Goal: Task Accomplishment & Management: Manage account settings

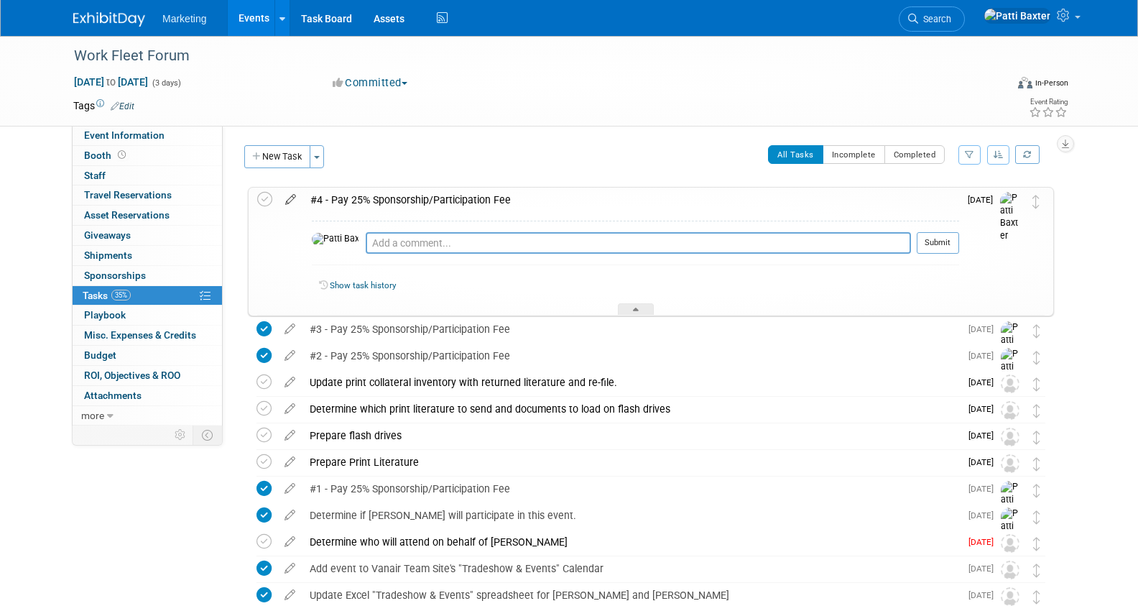
click at [291, 197] on icon at bounding box center [290, 197] width 25 height 18
select select "8"
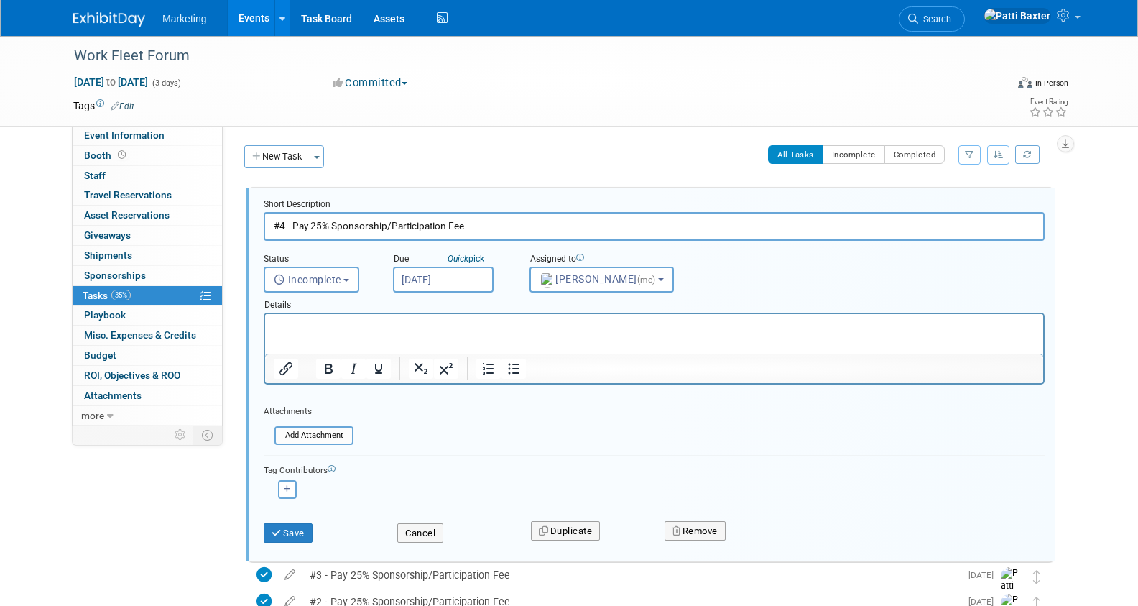
click at [422, 275] on input "[DATE]" at bounding box center [443, 280] width 101 height 26
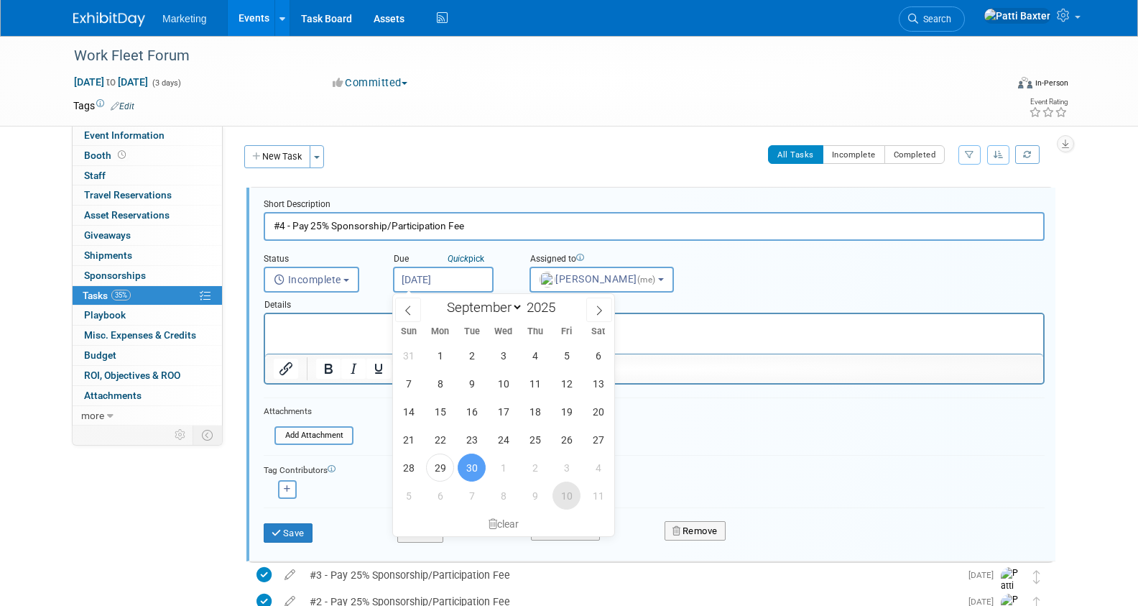
click at [560, 497] on span "10" at bounding box center [566, 495] width 28 height 28
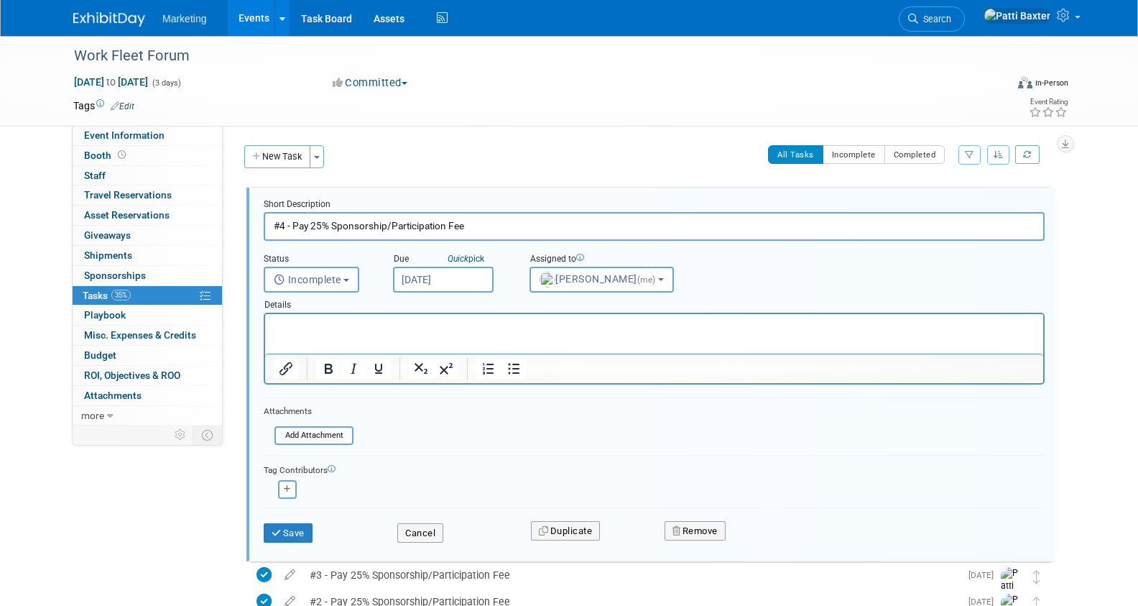
click at [438, 287] on input "[DATE]" at bounding box center [443, 280] width 101 height 26
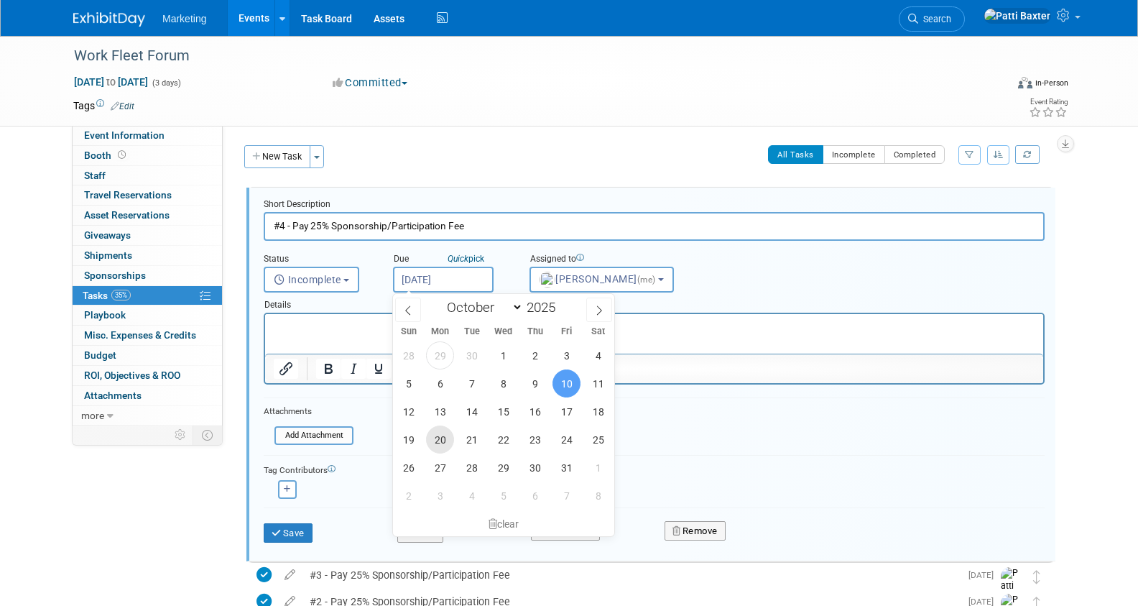
click at [440, 438] on span "20" at bounding box center [440, 439] width 28 height 28
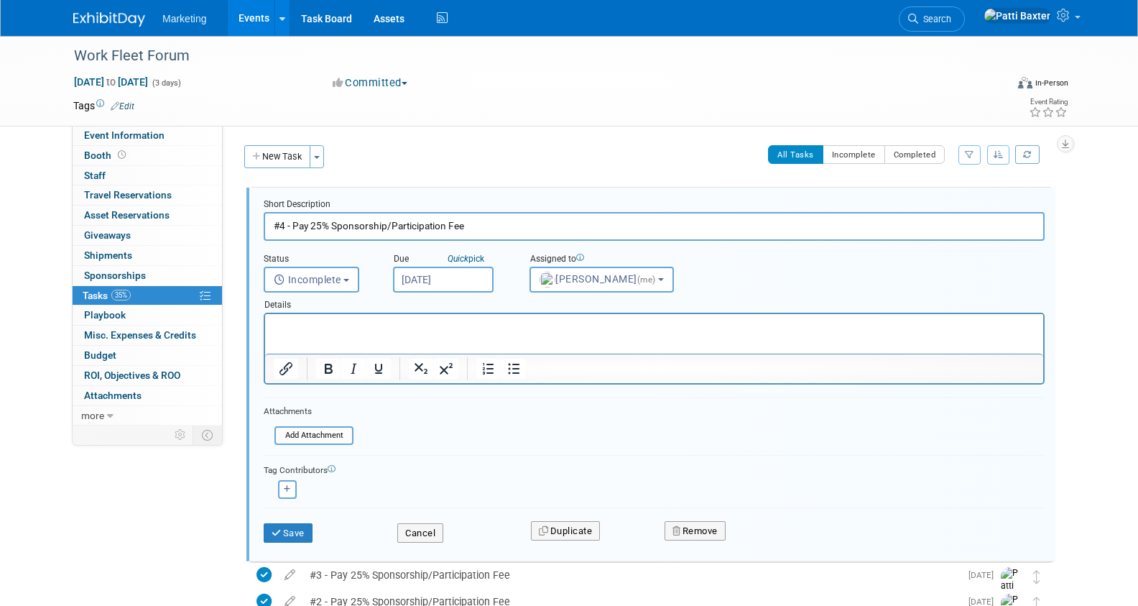
click at [450, 273] on input "[DATE]" at bounding box center [443, 280] width 101 height 26
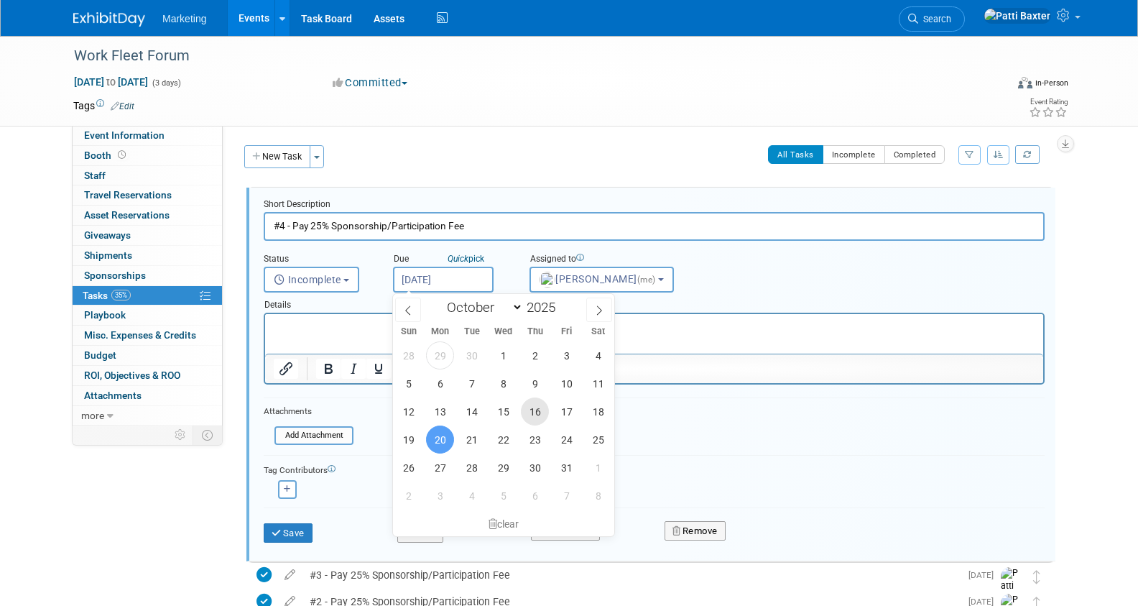
click at [538, 412] on span "16" at bounding box center [535, 411] width 28 height 28
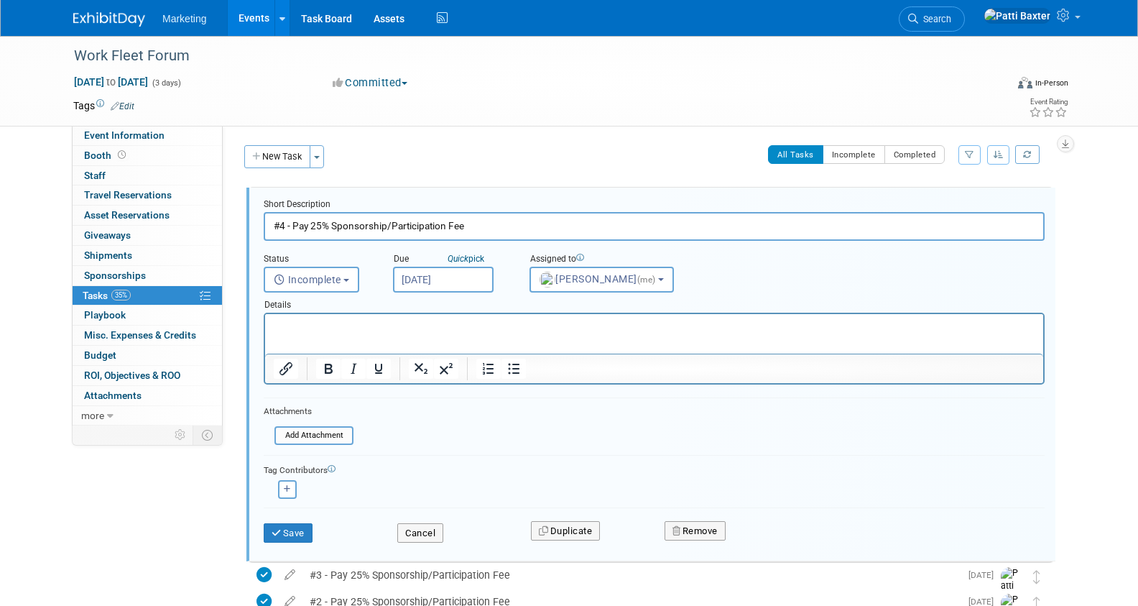
click at [445, 278] on input "[DATE]" at bounding box center [443, 280] width 101 height 26
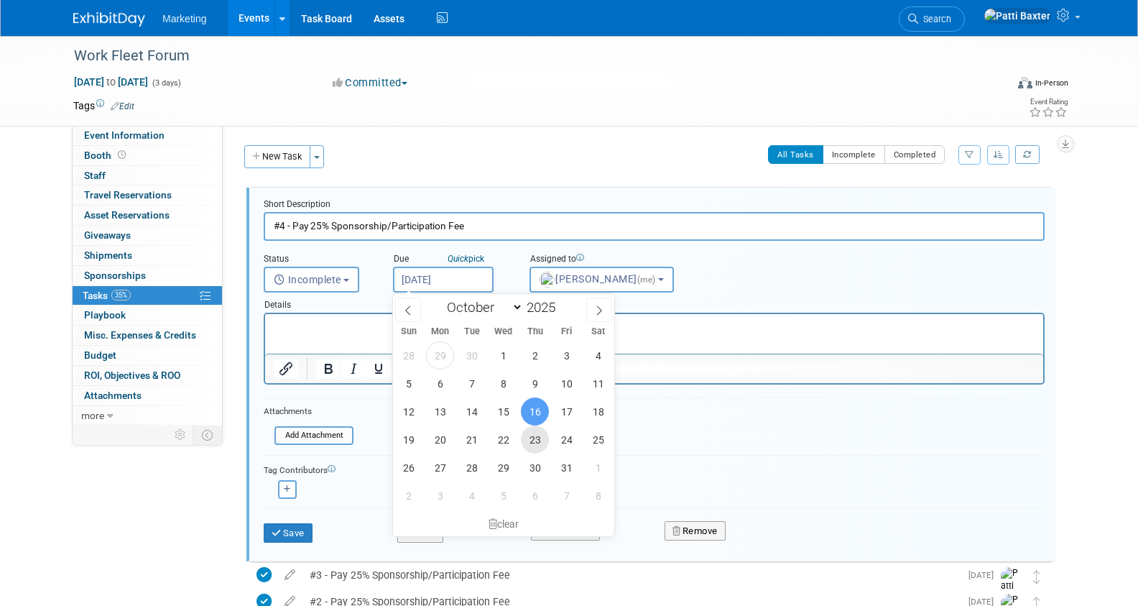
click at [533, 441] on span "23" at bounding box center [535, 439] width 28 height 28
type input "[DATE]"
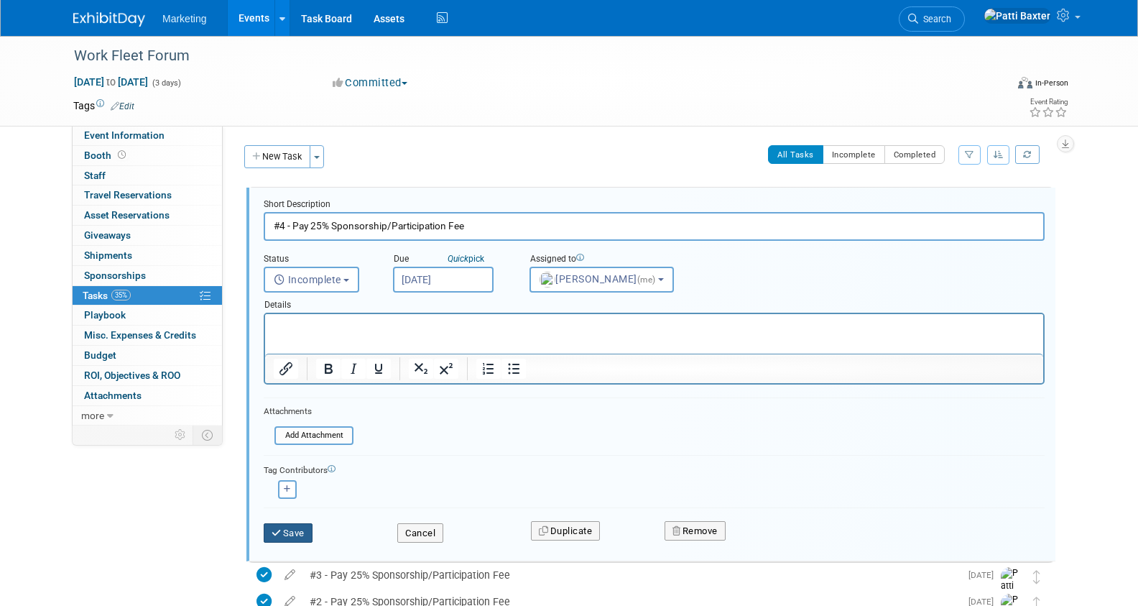
click at [290, 529] on button "Save" at bounding box center [288, 533] width 49 height 20
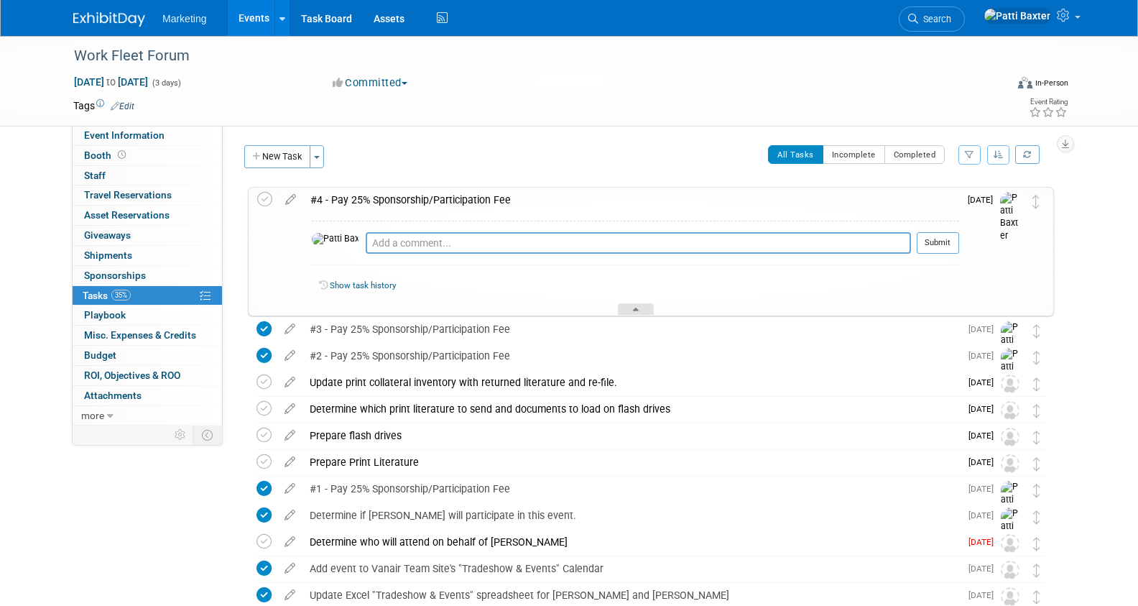
click at [642, 308] on div at bounding box center [636, 309] width 36 height 12
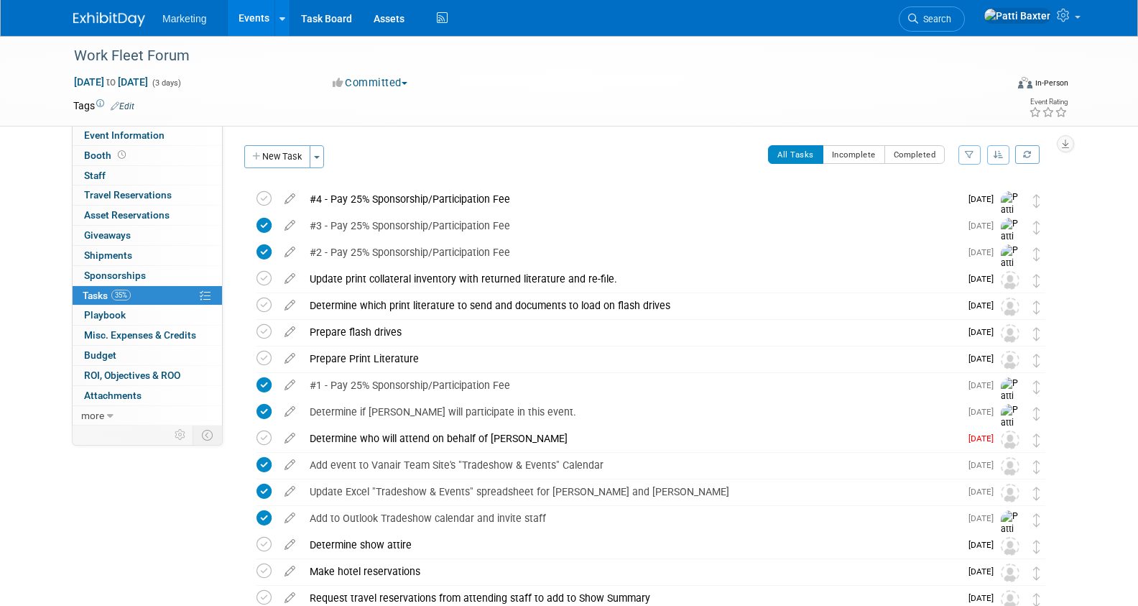
click at [1001, 152] on icon "button" at bounding box center [999, 154] width 10 height 9
click at [938, 215] on link "By Due Date" at bounding box center [957, 220] width 103 height 20
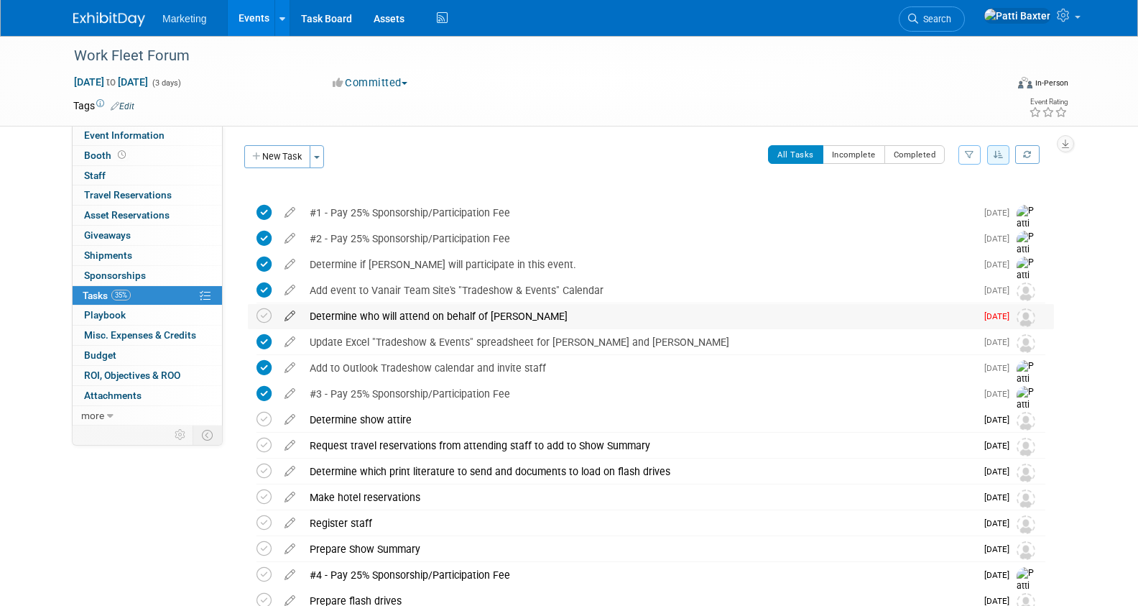
click at [287, 314] on icon at bounding box center [289, 313] width 25 height 18
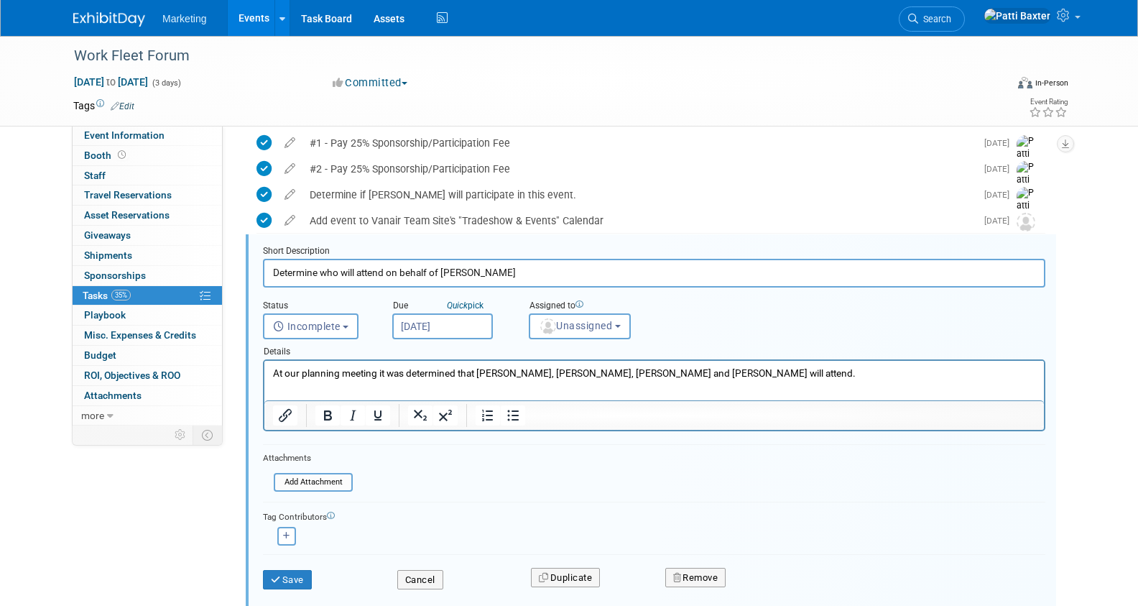
scroll to position [93, 0]
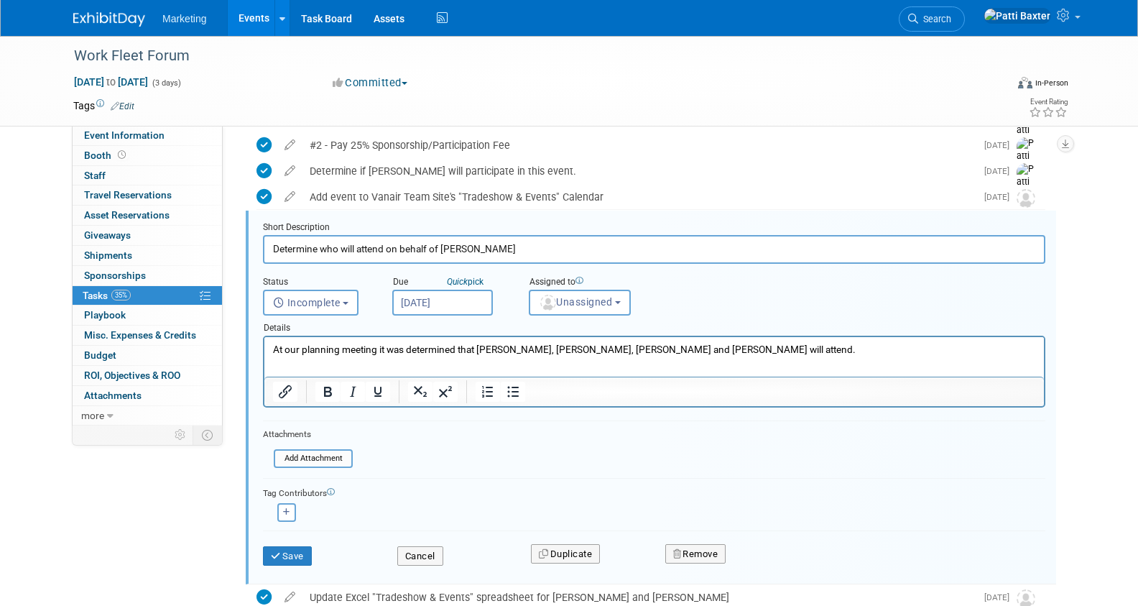
click at [547, 352] on p "At our planning meeting it was determined that [PERSON_NAME], [PERSON_NAME], [P…" at bounding box center [654, 350] width 763 height 14
click at [501, 352] on p "At our planning meeting it was determined that [PERSON_NAME], [PERSON_NAME], [P…" at bounding box center [654, 350] width 763 height 14
click at [562, 356] on html "At our planning meeting it was determined that [PERSON_NAME], [PERSON_NAME], [P…" at bounding box center [653, 346] width 779 height 19
drag, startPoint x: 593, startPoint y: 355, endPoint x: 573, endPoint y: 355, distance: 20.1
click at [593, 355] on p "At our planning meeting it was determined that [PERSON_NAME], [PERSON_NAME], [P…" at bounding box center [654, 350] width 763 height 14
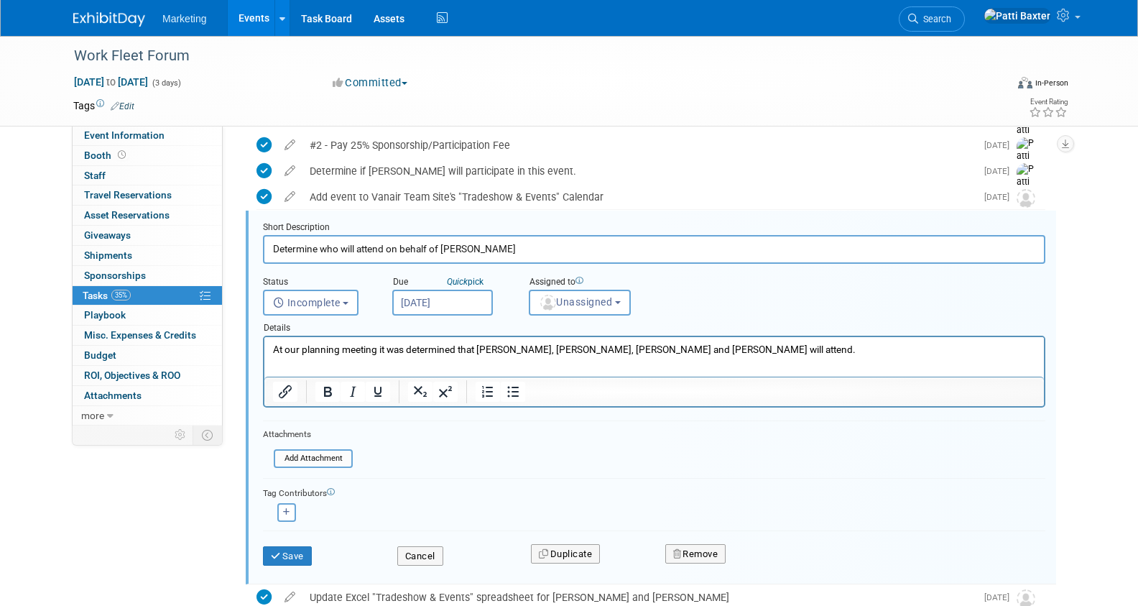
drag, startPoint x: 484, startPoint y: 351, endPoint x: 356, endPoint y: 353, distance: 127.9
click at [476, 353] on p "At our planning meeting it was determined that [PERSON_NAME], [PERSON_NAME], [P…" at bounding box center [654, 350] width 763 height 14
click at [464, 348] on span "anning meeting it was determined thatean, [PERSON_NAME], [PERSON_NAME] and [PER…" at bounding box center [560, 348] width 484 height 11
drag, startPoint x: 481, startPoint y: 351, endPoint x: 345, endPoint y: 348, distance: 136.5
click at [345, 348] on span "anning meeting it was determined thatean, [PERSON_NAME], [PERSON_NAME] and [PER…" at bounding box center [560, 348] width 484 height 11
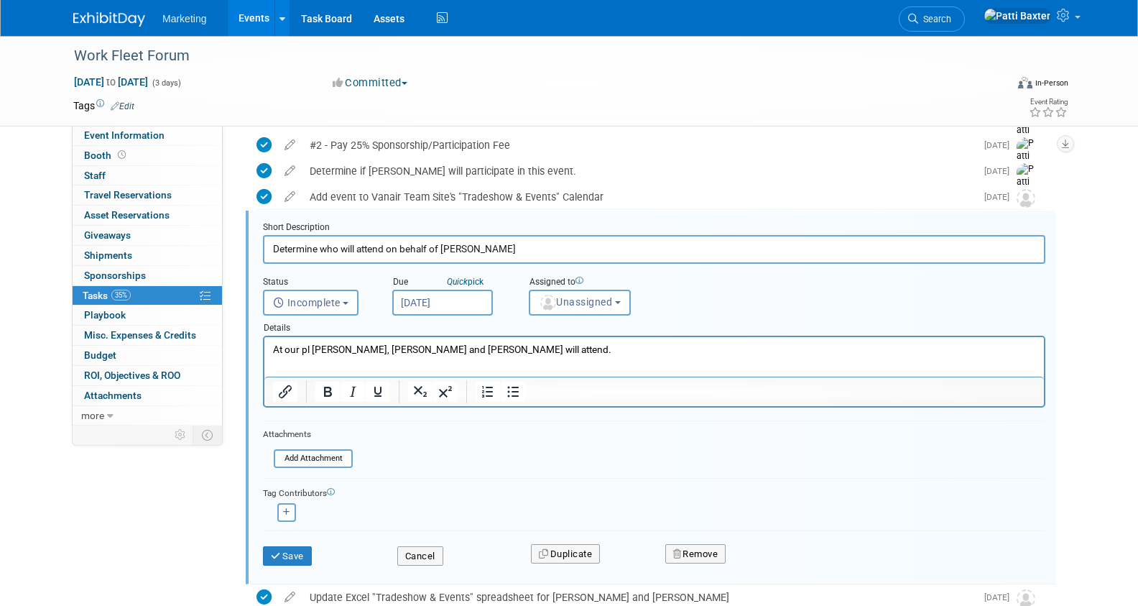
click at [387, 348] on span ", [PERSON_NAME] and [PERSON_NAME] will attend." at bounding box center [499, 348] width 224 height 11
click at [422, 348] on span ", [PERSON_NAME] [PERSON_NAME] will attend." at bounding box center [489, 348] width 205 height 11
click at [425, 348] on span ", [PERSON_NAME] [PERSON_NAME] will attend." at bounding box center [489, 348] width 205 height 11
drag, startPoint x: 310, startPoint y: 348, endPoint x: 512, endPoint y: 686, distance: 393.4
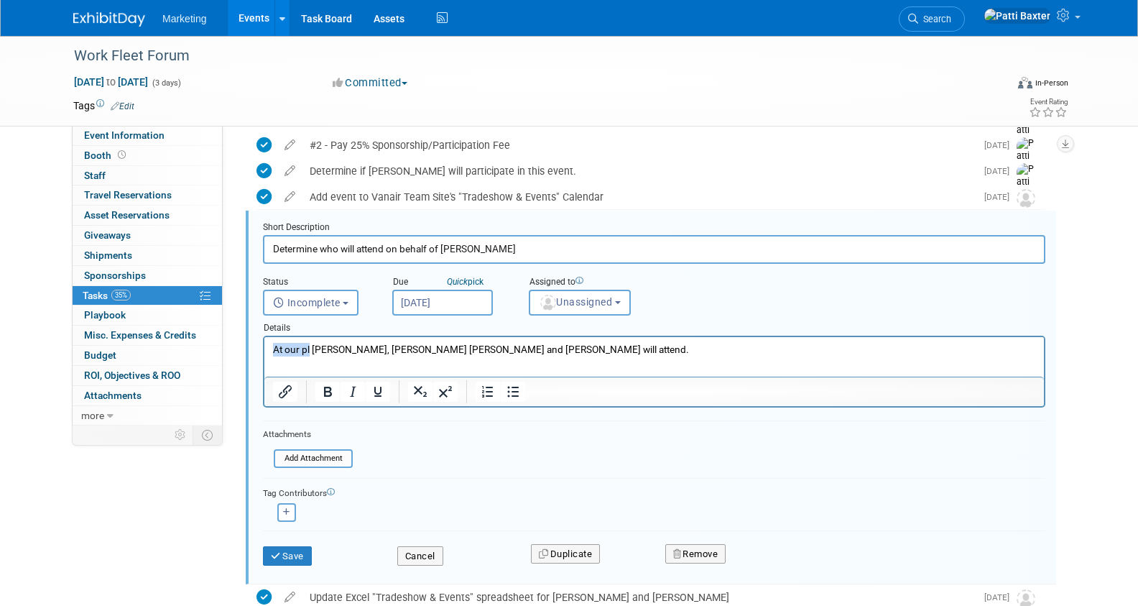
click at [264, 348] on html "At our [PERSON_NAME] , [PERSON_NAME] [PERSON_NAME] and [PERSON_NAME] will atten…" at bounding box center [653, 346] width 779 height 19
click at [346, 300] on button "Incomplete" at bounding box center [311, 303] width 96 height 26
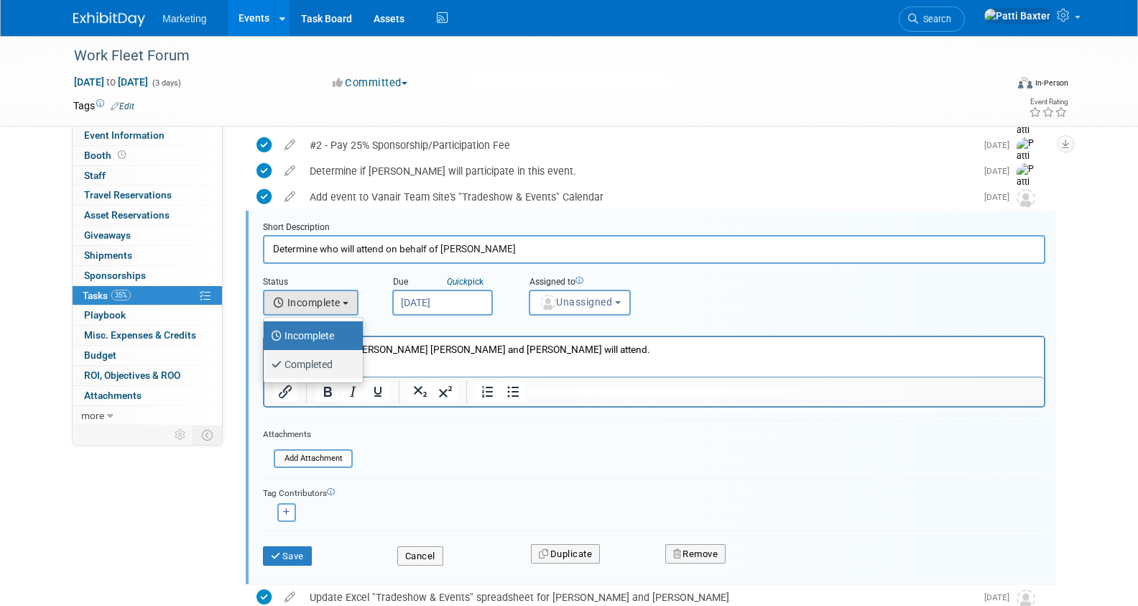
drag, startPoint x: 295, startPoint y: 366, endPoint x: 60, endPoint y: 6, distance: 429.6
click at [295, 366] on label "Completed" at bounding box center [310, 364] width 78 height 23
click at [266, 366] on input "Completed" at bounding box center [260, 362] width 9 height 9
select select "3"
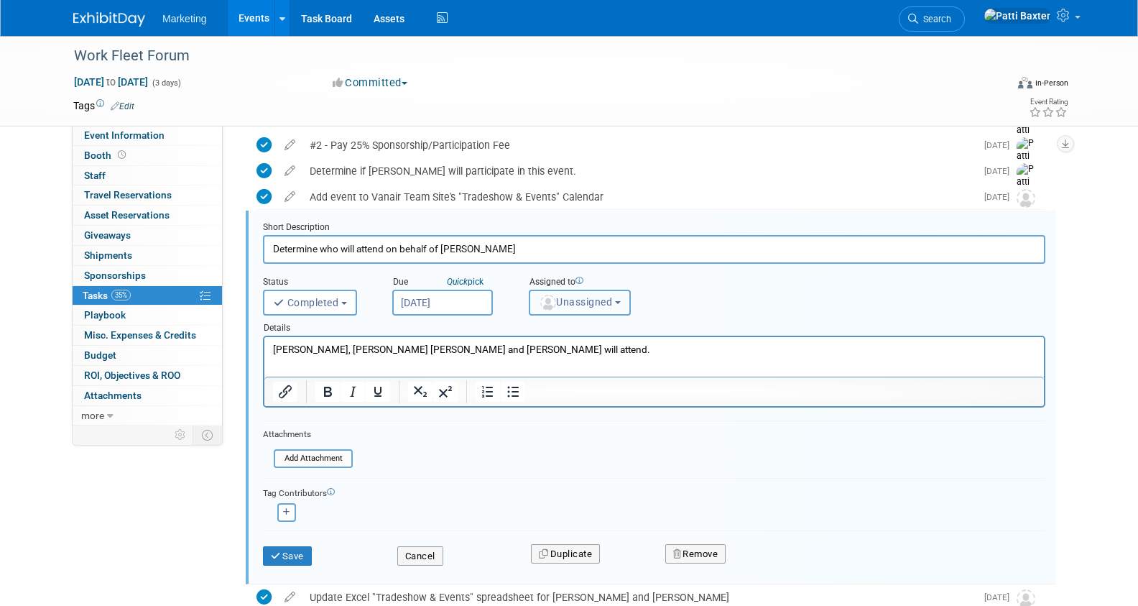
click at [584, 297] on span "Unassigned" at bounding box center [575, 301] width 73 height 11
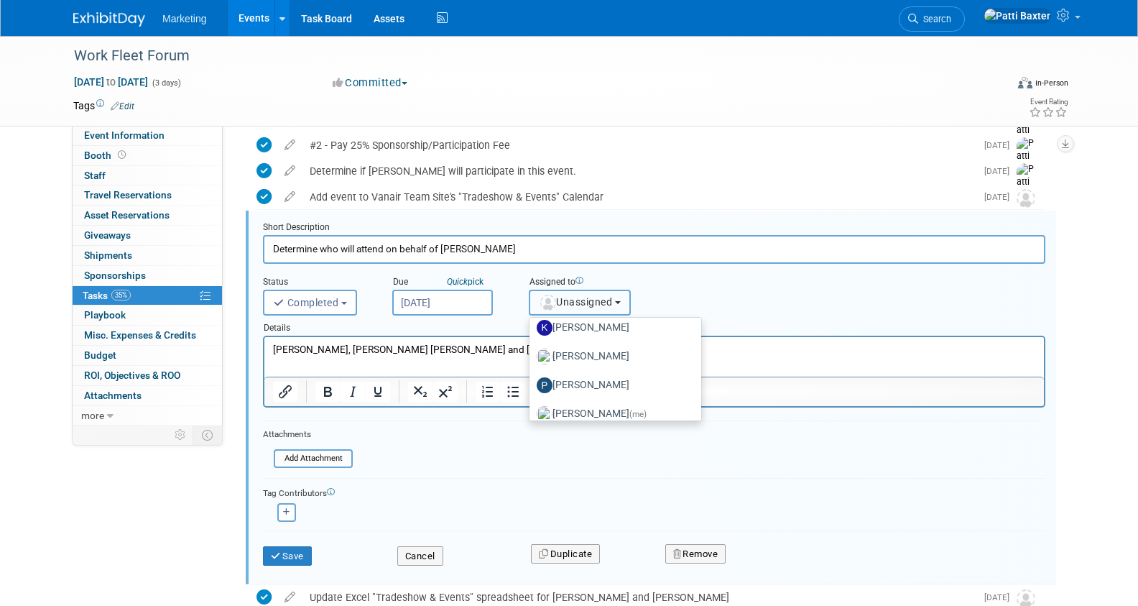
scroll to position [216, 0]
click at [585, 350] on label "[PERSON_NAME] (me)" at bounding box center [612, 352] width 150 height 23
click at [532, 350] on input "[PERSON_NAME] (me)" at bounding box center [526, 350] width 9 height 9
select select "6f109a00-a34b-4dd3-8e45-969d18b3def7"
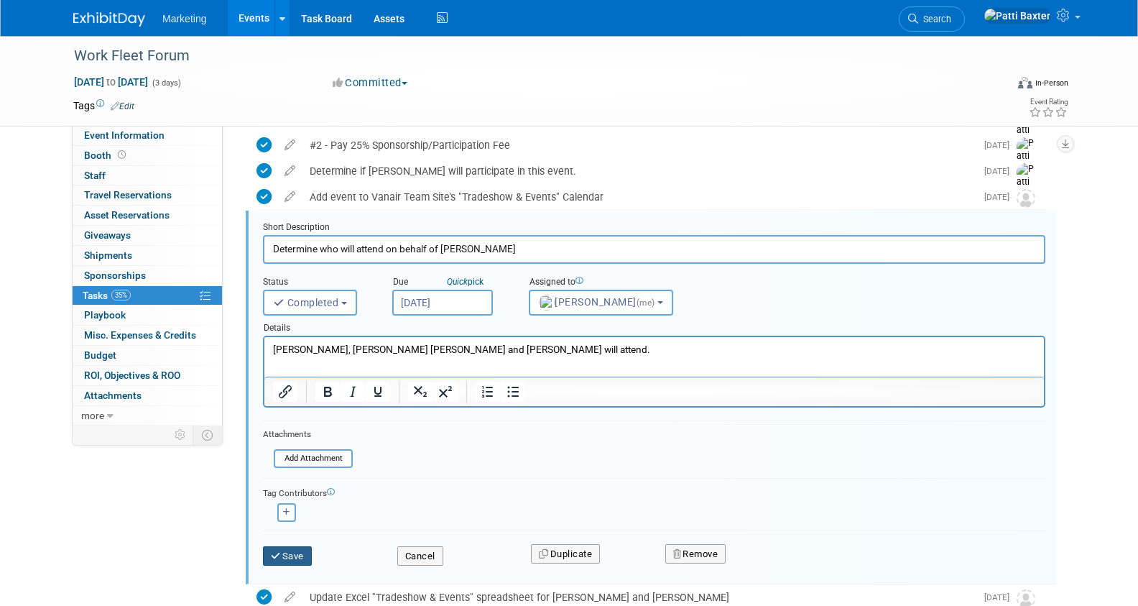
click at [303, 551] on button "Save" at bounding box center [287, 556] width 49 height 20
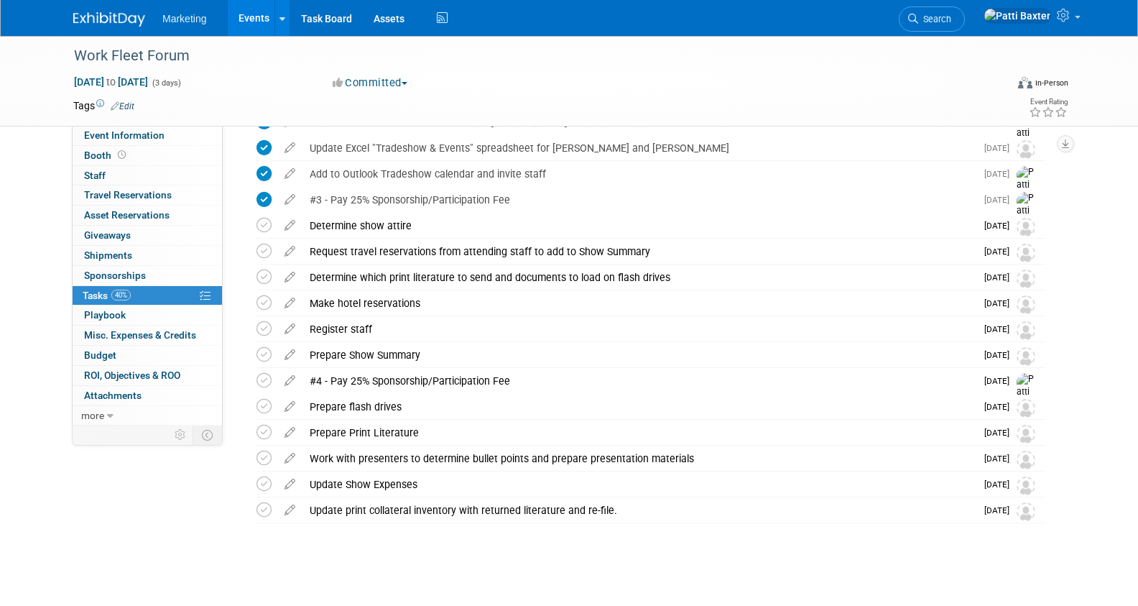
scroll to position [200, 0]
